Goal: Navigation & Orientation: Understand site structure

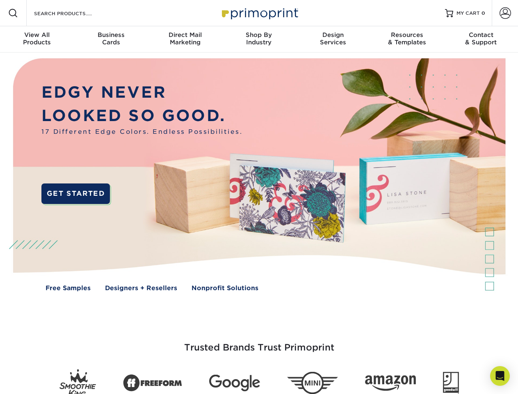
click at [259, 197] on img at bounding box center [258, 181] width 513 height 256
click at [13, 13] on span at bounding box center [13, 13] width 10 height 10
click at [505, 13] on span at bounding box center [505, 12] width 11 height 11
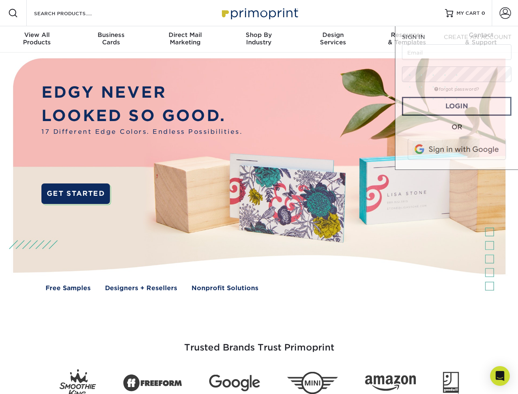
click at [37, 39] on div "View All Products" at bounding box center [37, 38] width 74 height 15
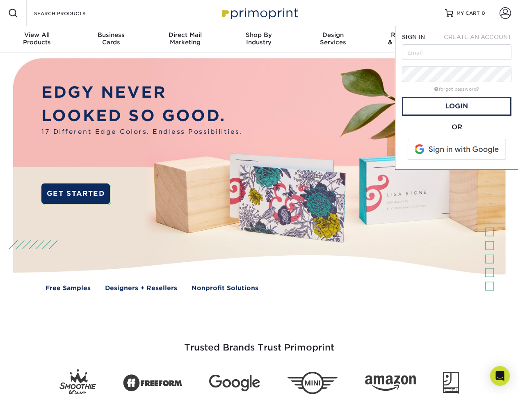
click at [111, 39] on div "Business Cards" at bounding box center [111, 38] width 74 height 15
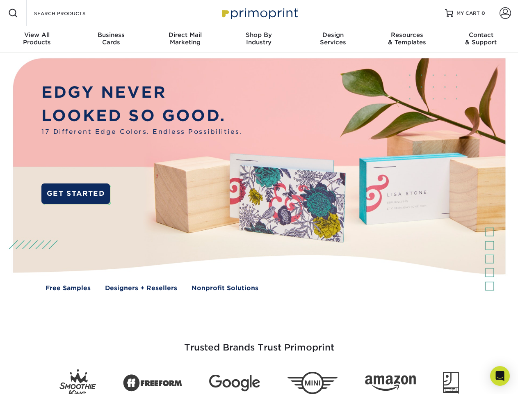
click at [185, 39] on div "Direct Mail Marketing" at bounding box center [185, 38] width 74 height 15
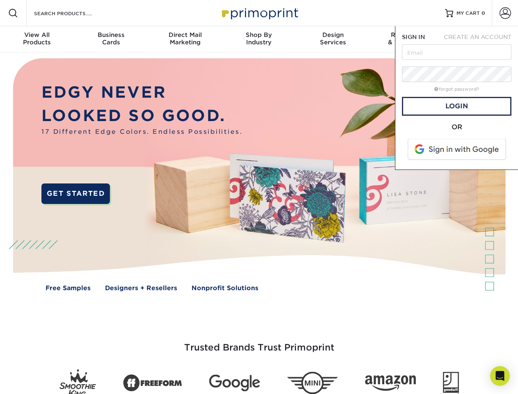
click at [259, 39] on div "Shop By Industry" at bounding box center [259, 38] width 74 height 15
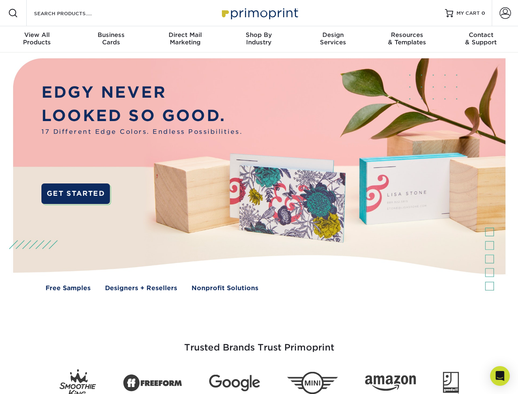
click at [333, 39] on div "Design Services" at bounding box center [333, 38] width 74 height 15
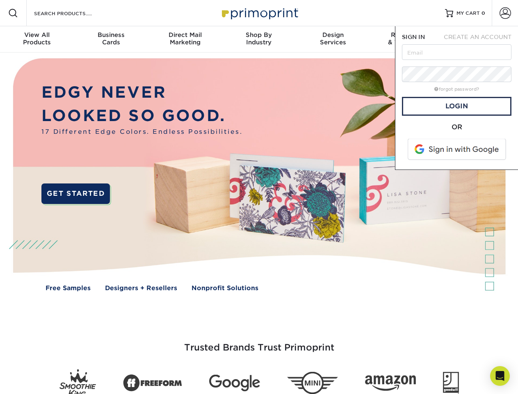
click at [407, 39] on span "SIGN IN" at bounding box center [413, 37] width 23 height 7
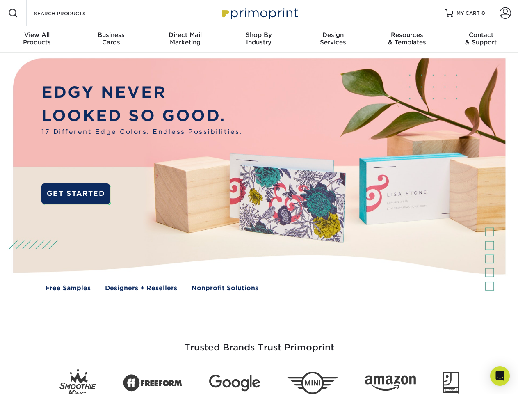
click at [481, 39] on div "Contact & Support" at bounding box center [481, 38] width 74 height 15
